Goal: Task Accomplishment & Management: Complete application form

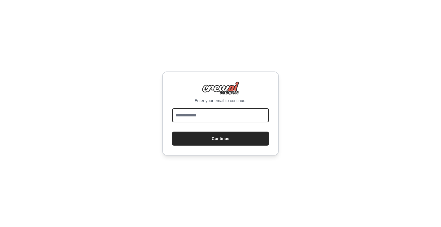
click at [208, 115] on input "email" at bounding box center [220, 115] width 97 height 14
type input "**********"
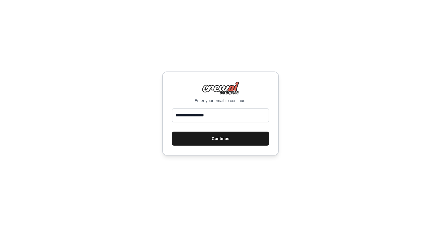
click at [224, 138] on button "Continue" at bounding box center [220, 138] width 97 height 14
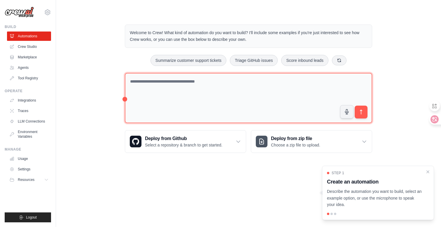
click at [259, 100] on textarea at bounding box center [248, 98] width 247 height 50
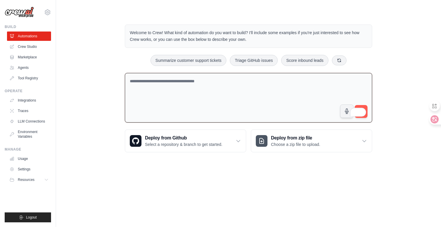
click at [194, 86] on textarea "To enrich screen reader interactions, please activate Accessibility in Grammarl…" at bounding box center [248, 98] width 247 height 50
click at [50, 13] on icon at bounding box center [47, 12] width 5 height 5
click at [49, 12] on icon at bounding box center [47, 12] width 7 height 7
click at [33, 55] on link "Marketplace" at bounding box center [30, 56] width 44 height 9
